Goal: Information Seeking & Learning: Find specific fact

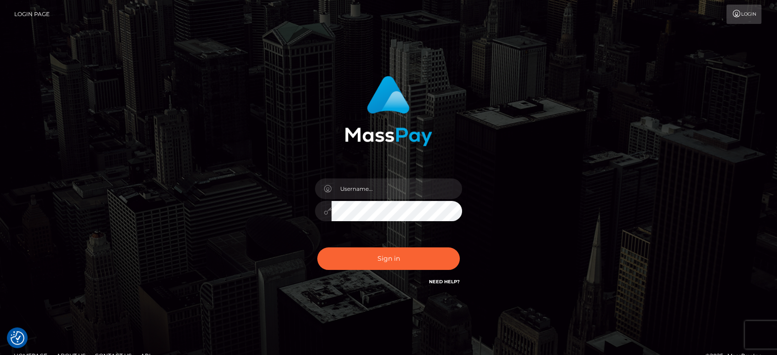
type input "[PERSON_NAME].B2"
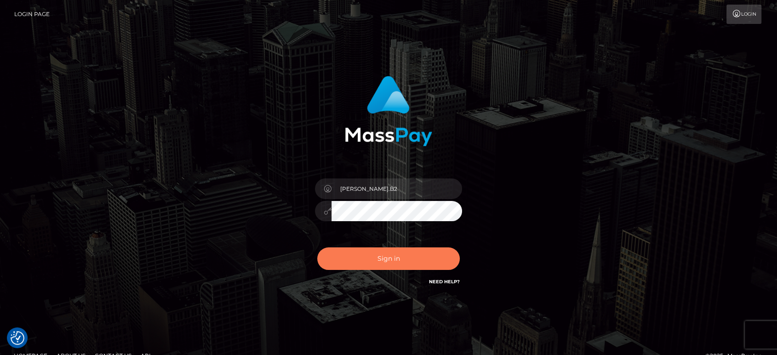
click at [384, 263] on button "Sign in" at bounding box center [388, 258] width 142 height 23
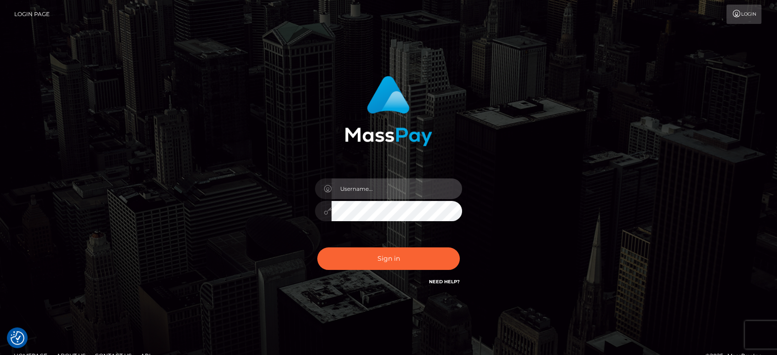
click at [370, 184] on input "text" at bounding box center [396, 188] width 131 height 21
type input "Ivan.B2"
click at [317, 247] on button "Sign in" at bounding box center [388, 258] width 142 height 23
click at [373, 188] on input "text" at bounding box center [396, 188] width 131 height 21
type input "Ivan.B2"
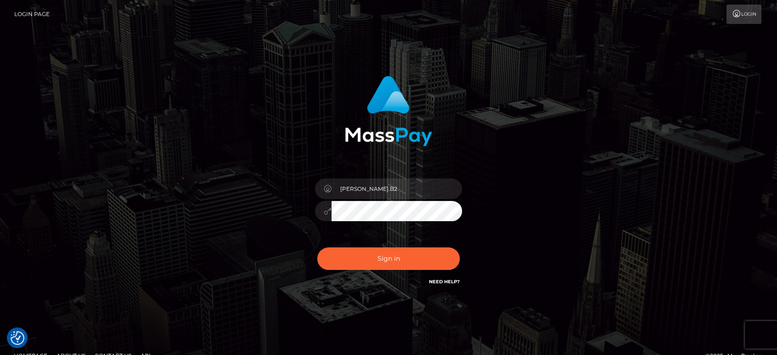
click at [317, 247] on button "Sign in" at bounding box center [388, 258] width 142 height 23
click at [362, 182] on input "text" at bounding box center [396, 188] width 131 height 21
type input "[PERSON_NAME].B2"
click at [317, 247] on button "Sign in" at bounding box center [388, 258] width 142 height 23
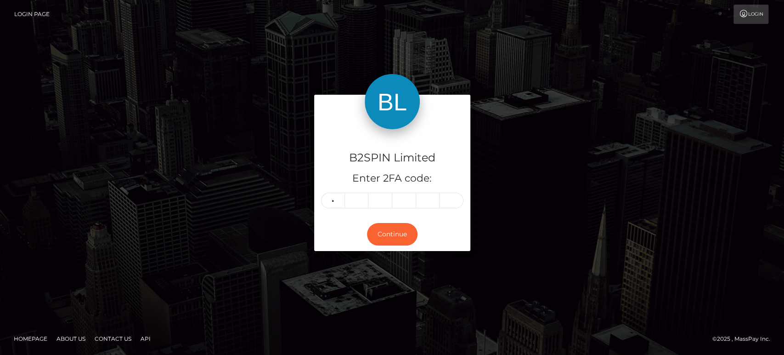
type input "0"
type input "4"
type input "1"
type input "7"
type input "0"
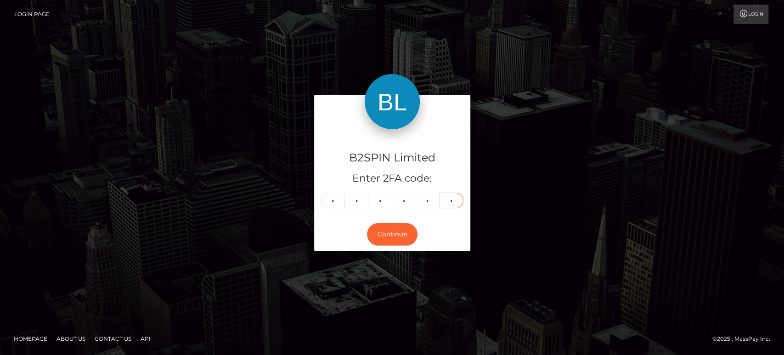
type input "6"
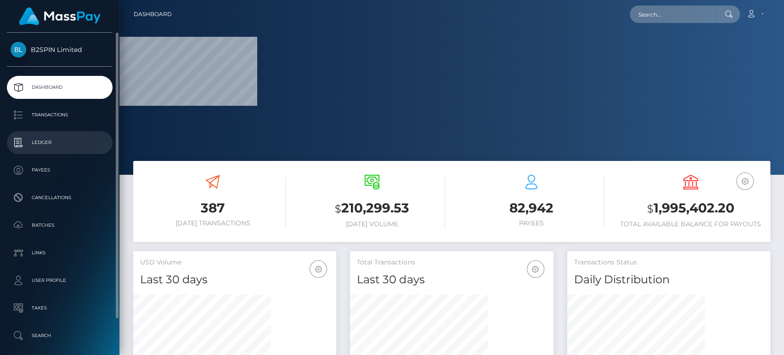
click at [59, 142] on p "Ledger" at bounding box center [60, 143] width 98 height 14
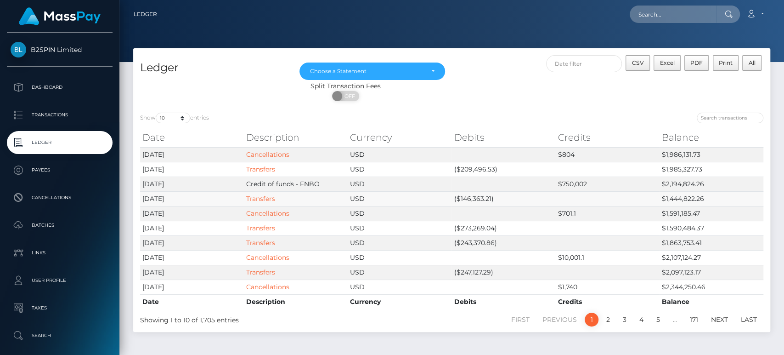
click at [476, 196] on td "($146,363.21)" at bounding box center [504, 198] width 104 height 15
copy td "146,363.21"
click at [476, 166] on td "($209,496.53)" at bounding box center [504, 169] width 104 height 15
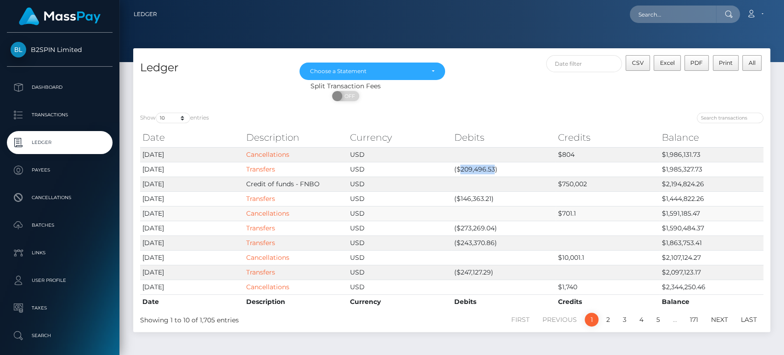
copy td "209,496.53"
